Goal: Task Accomplishment & Management: Manage account settings

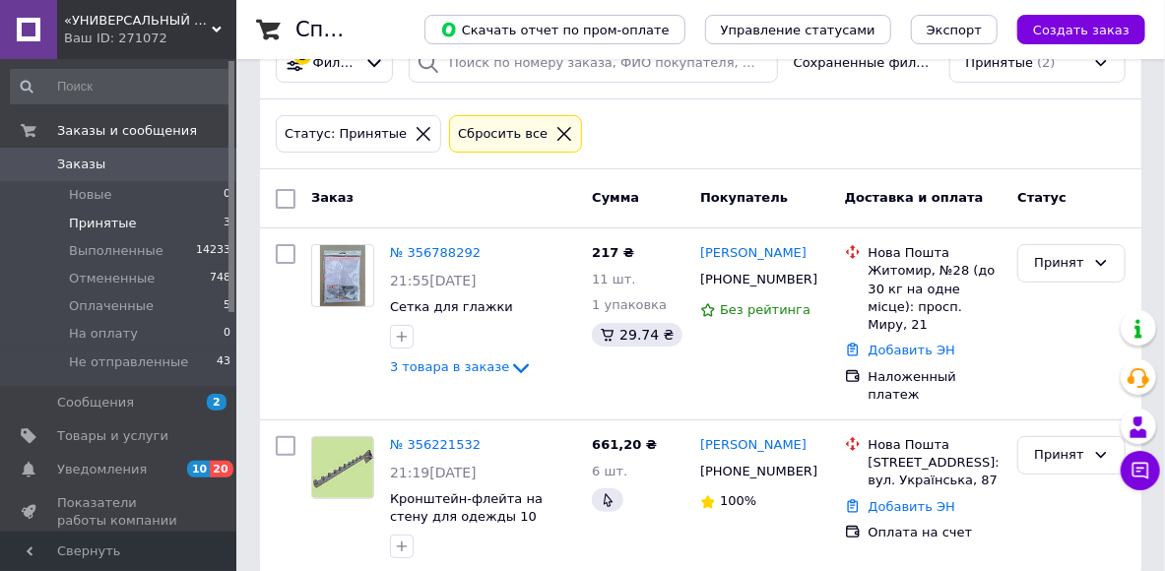
scroll to position [54, 0]
click at [156, 223] on li "Принятые 3" at bounding box center [121, 224] width 242 height 28
click at [435, 437] on link "№ 356221532" at bounding box center [435, 444] width 91 height 15
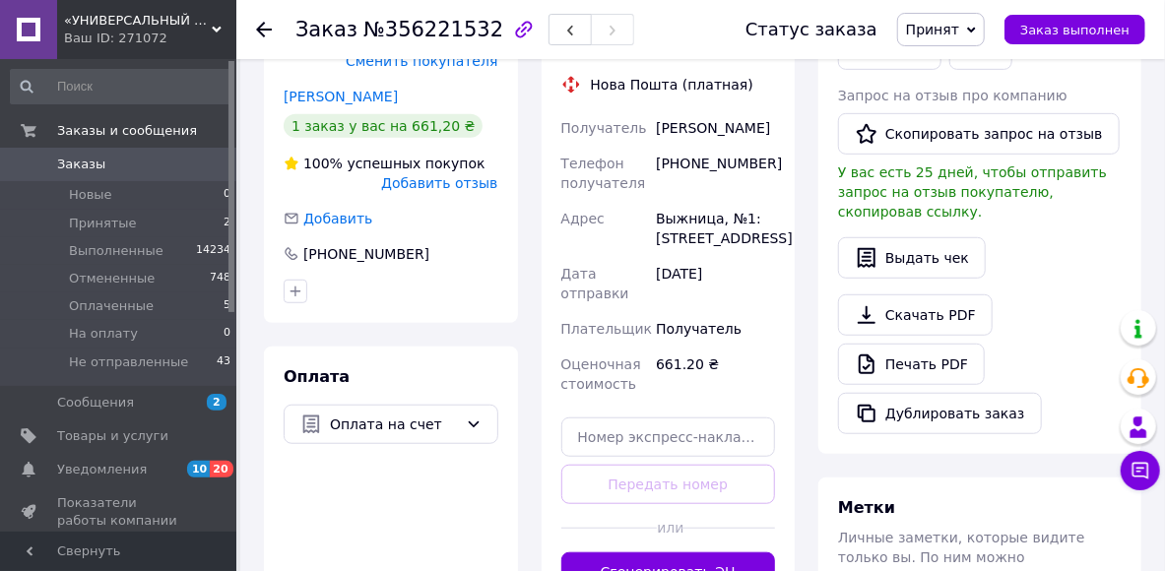
scroll to position [527, 0]
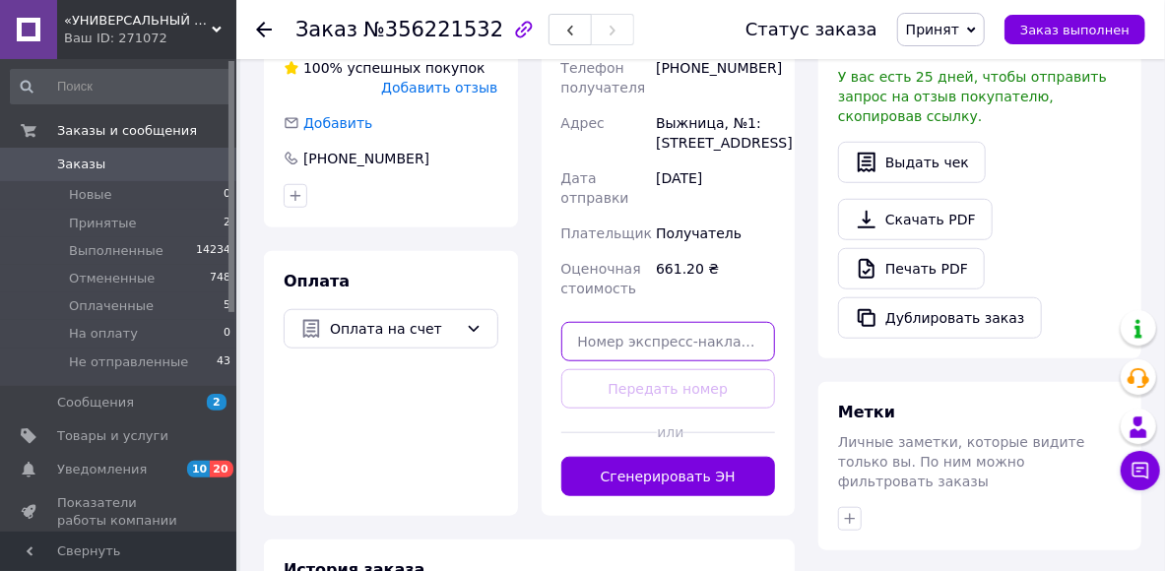
click at [630, 345] on input "text" at bounding box center [668, 341] width 215 height 39
paste input "59001432978735"
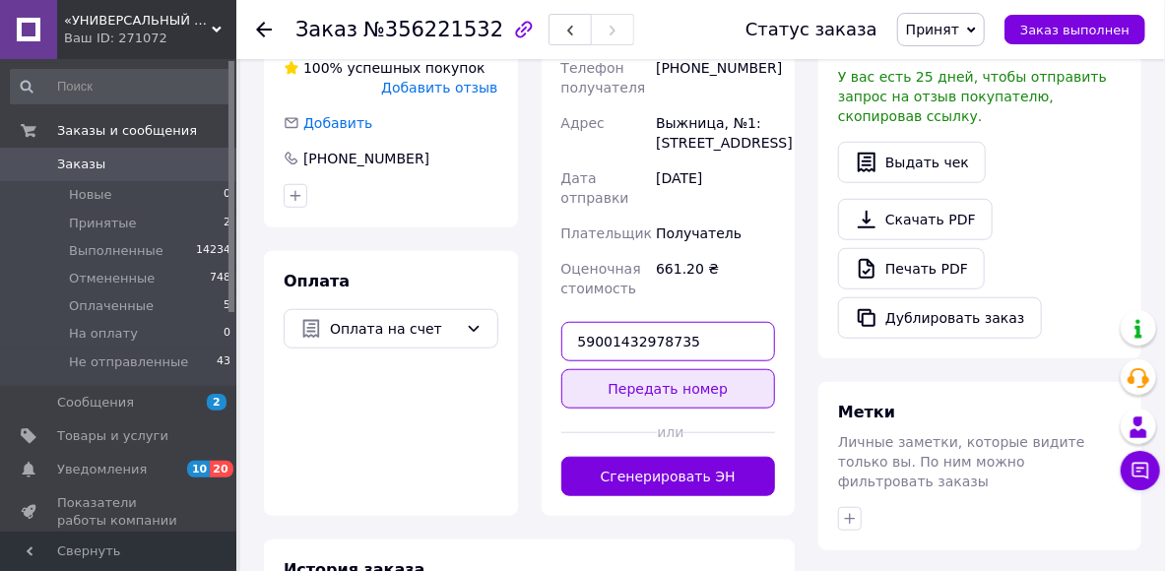
type input "59001432978735"
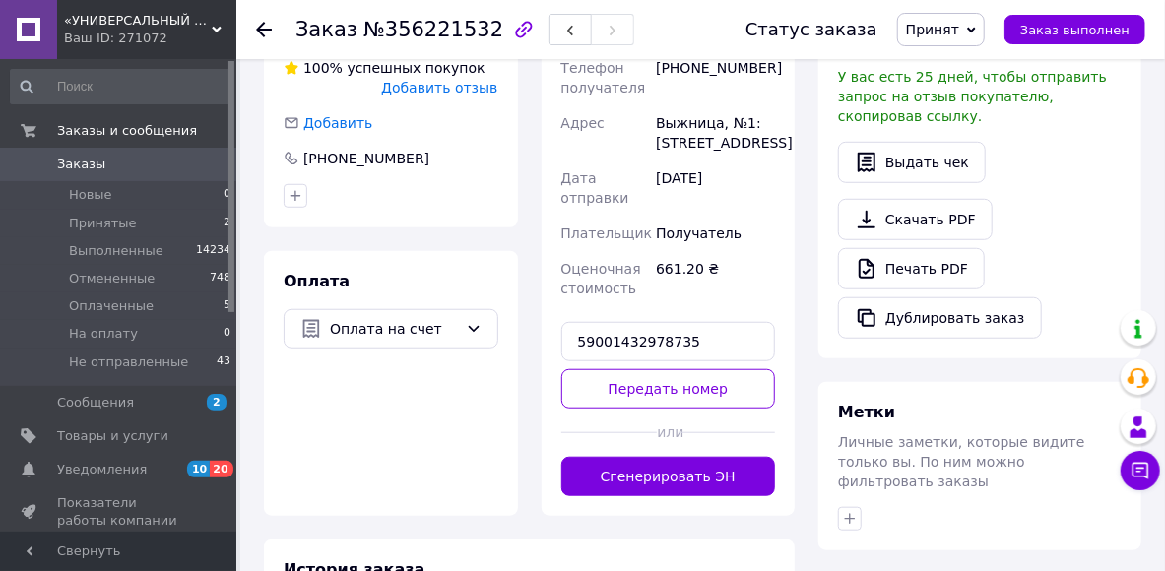
click at [758, 395] on button "Передать номер" at bounding box center [668, 388] width 215 height 39
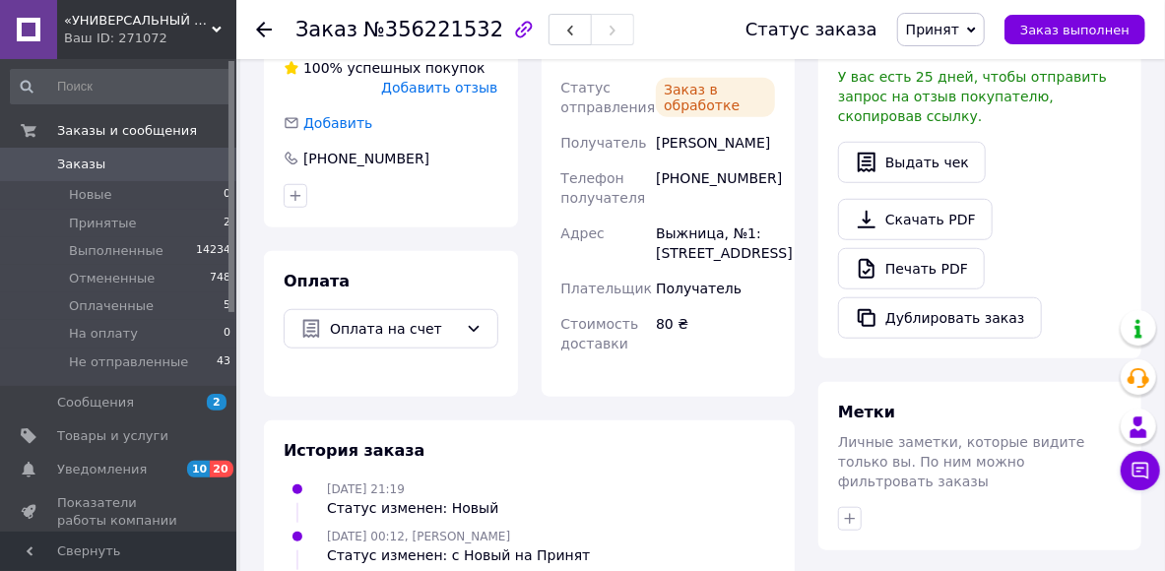
click at [965, 39] on span "Принят" at bounding box center [941, 29] width 88 height 33
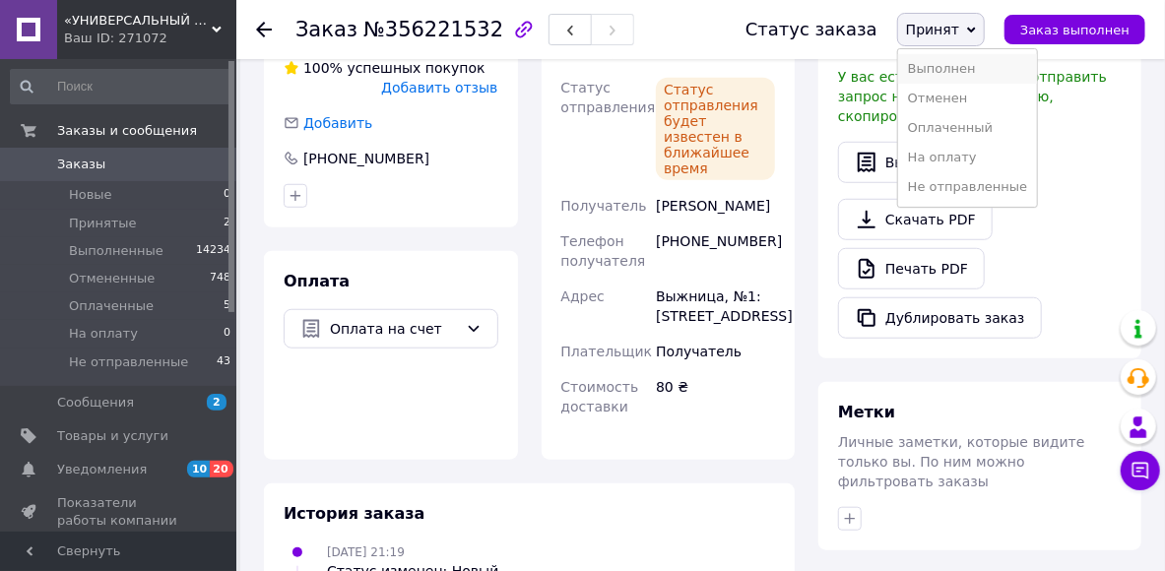
click at [975, 68] on li "Выполнен" at bounding box center [967, 69] width 139 height 30
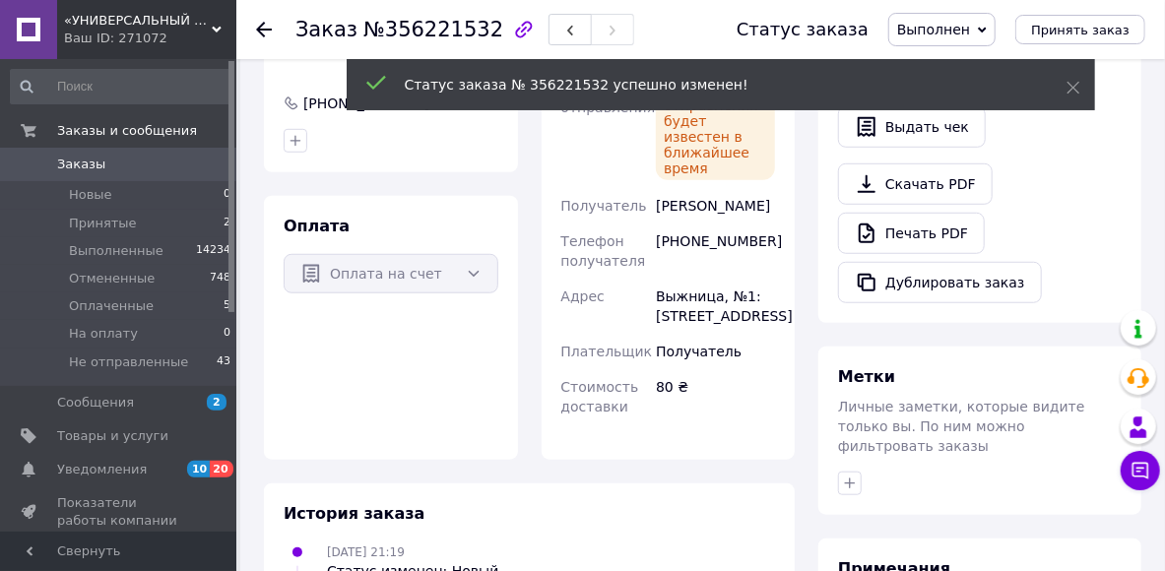
scroll to position [507, 0]
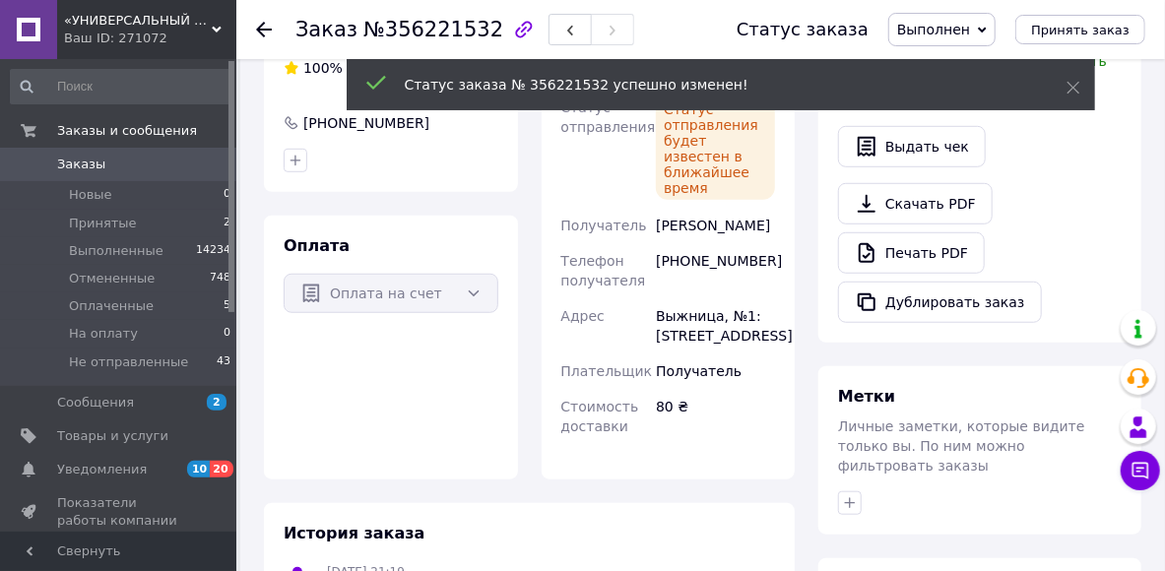
click at [264, 30] on icon at bounding box center [264, 30] width 16 height 16
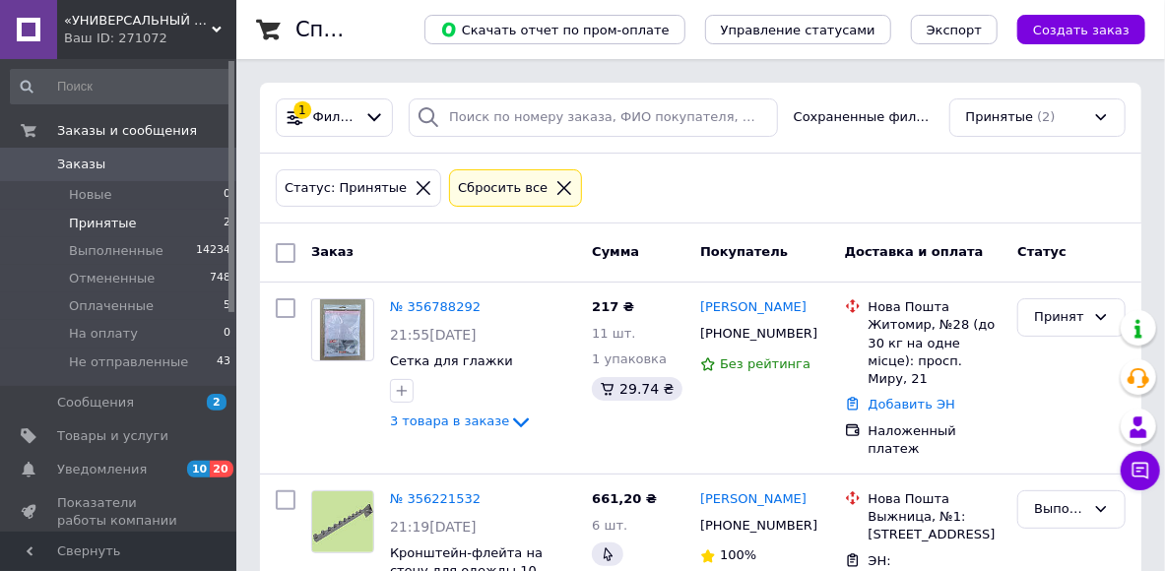
click at [167, 234] on li "Принятые 2" at bounding box center [121, 224] width 242 height 28
click at [151, 304] on li "Оплаченные 5" at bounding box center [121, 306] width 242 height 28
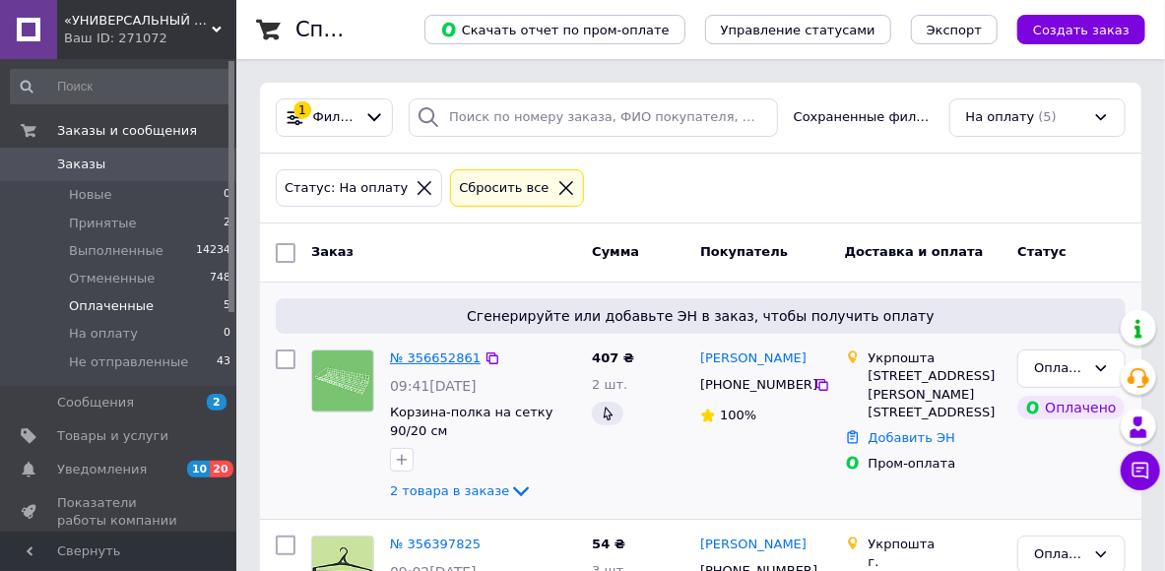
click at [430, 362] on link "№ 356652861" at bounding box center [435, 357] width 91 height 15
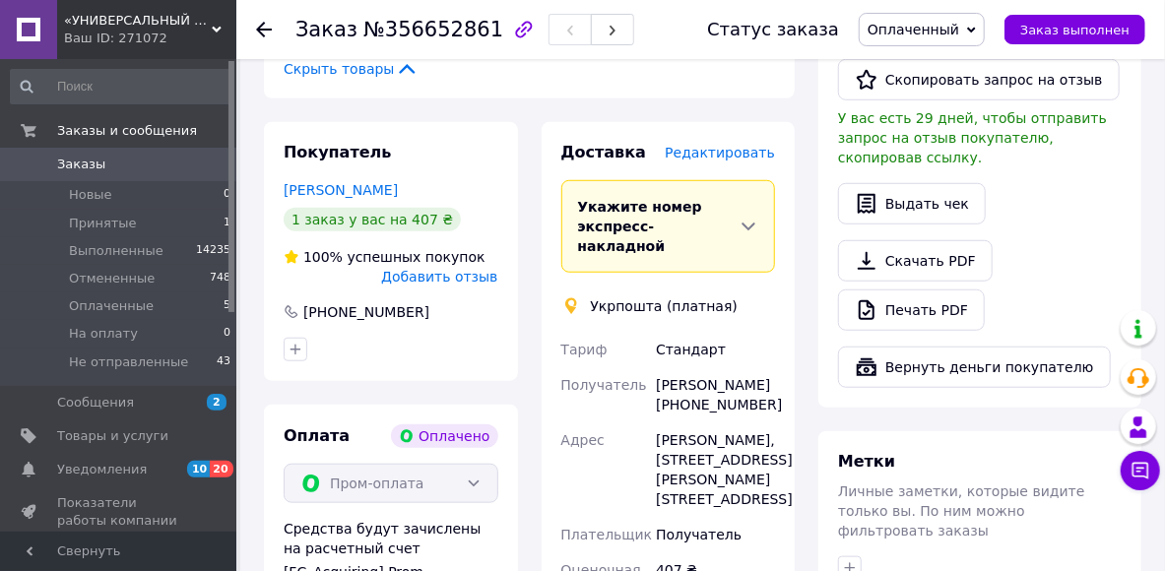
scroll to position [788, 0]
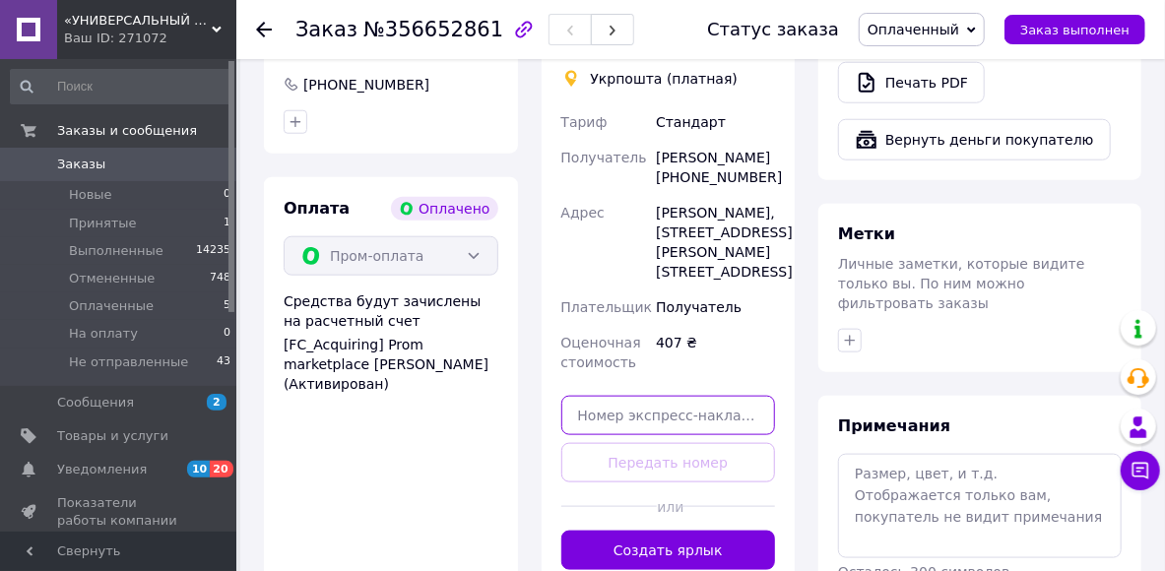
click at [631, 396] on input "text" at bounding box center [668, 415] width 215 height 39
paste input "0505352714660"
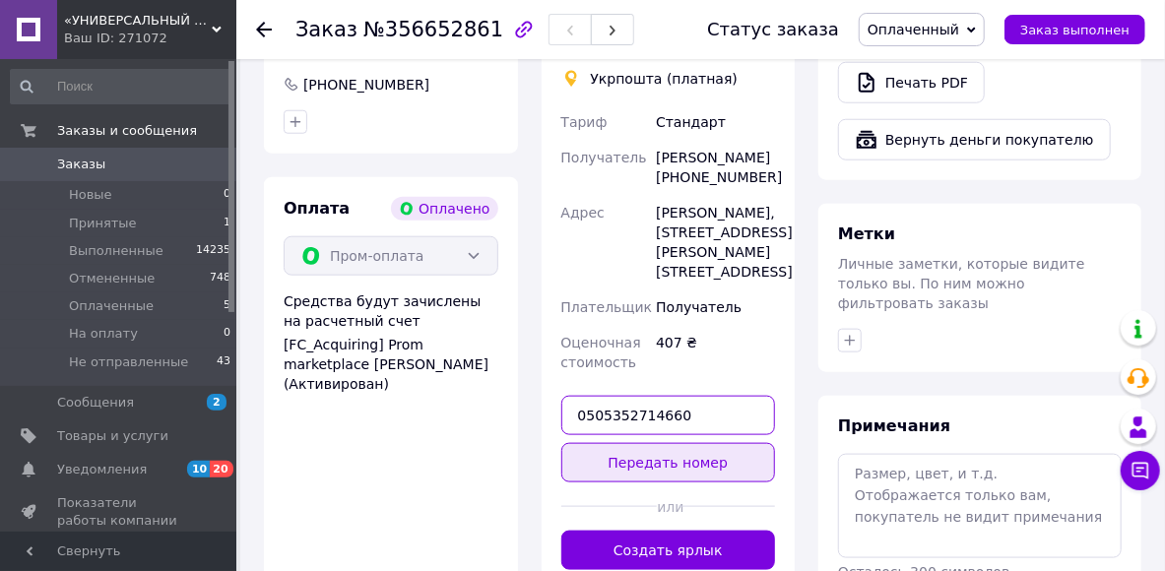
type input "0505352714660"
click at [675, 443] on button "Передать номер" at bounding box center [668, 462] width 215 height 39
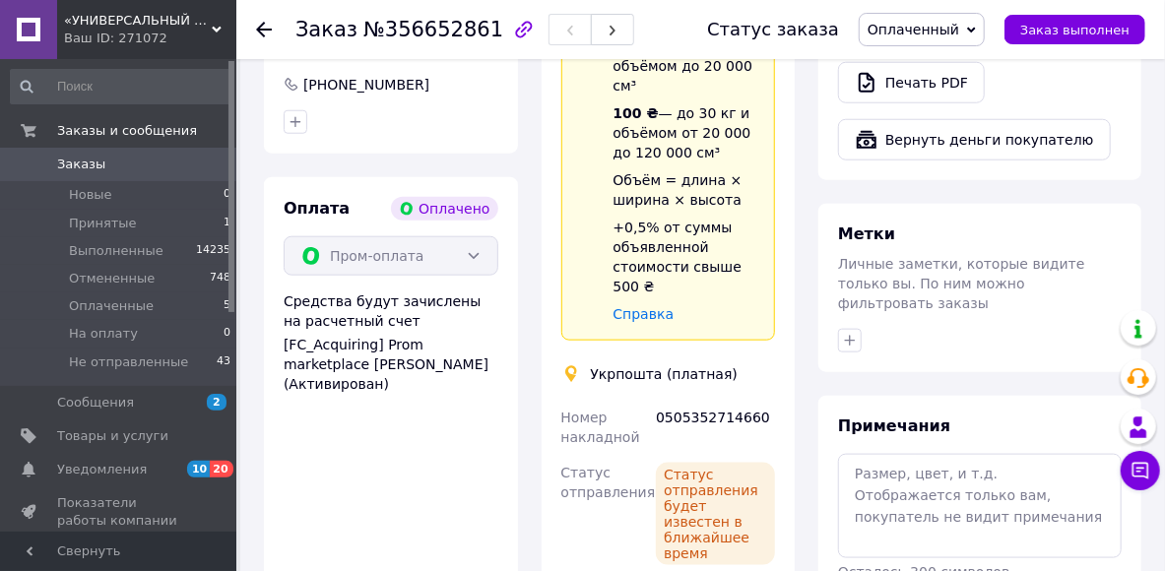
click at [264, 25] on icon at bounding box center [264, 30] width 16 height 16
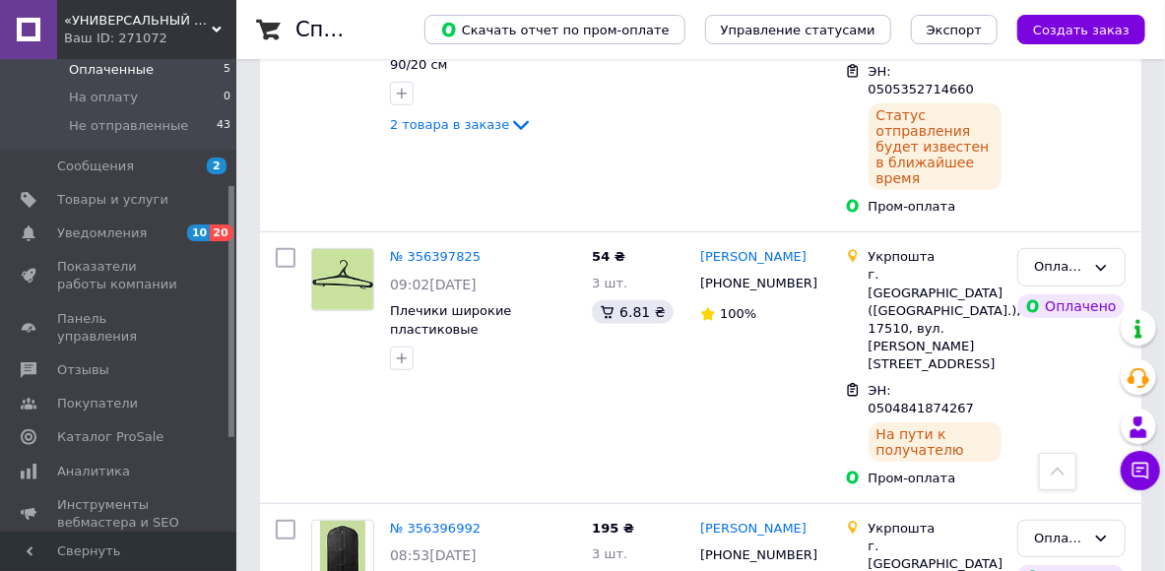
scroll to position [182, 0]
